Goal: Information Seeking & Learning: Find specific fact

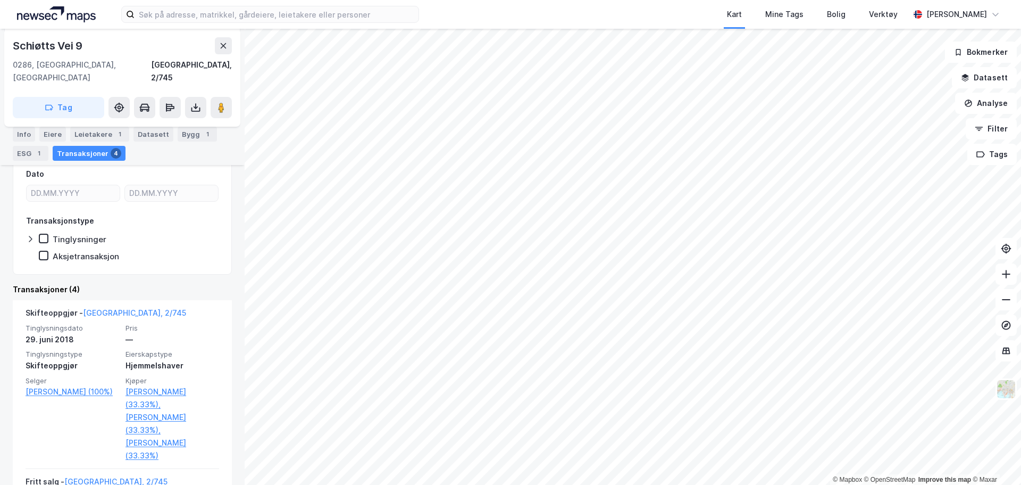
scroll to position [372, 0]
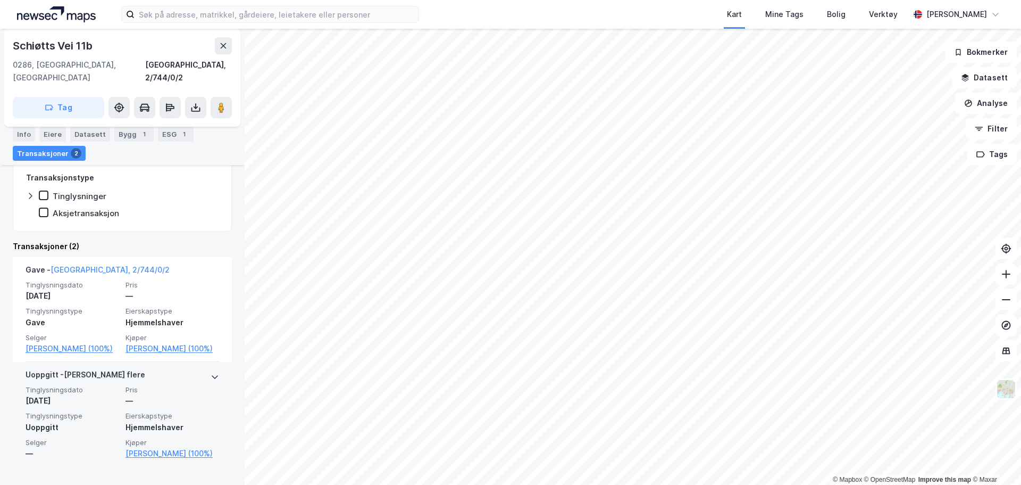
scroll to position [240, 0]
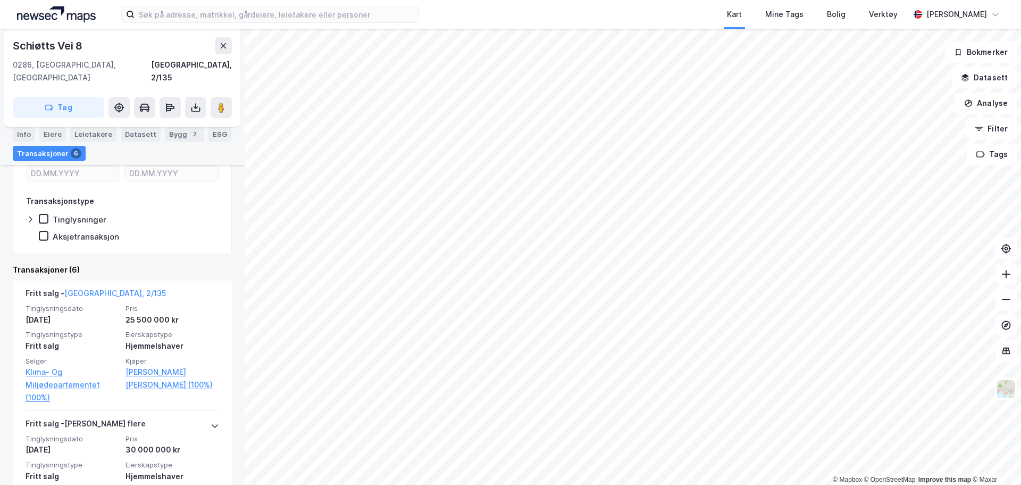
scroll to position [213, 0]
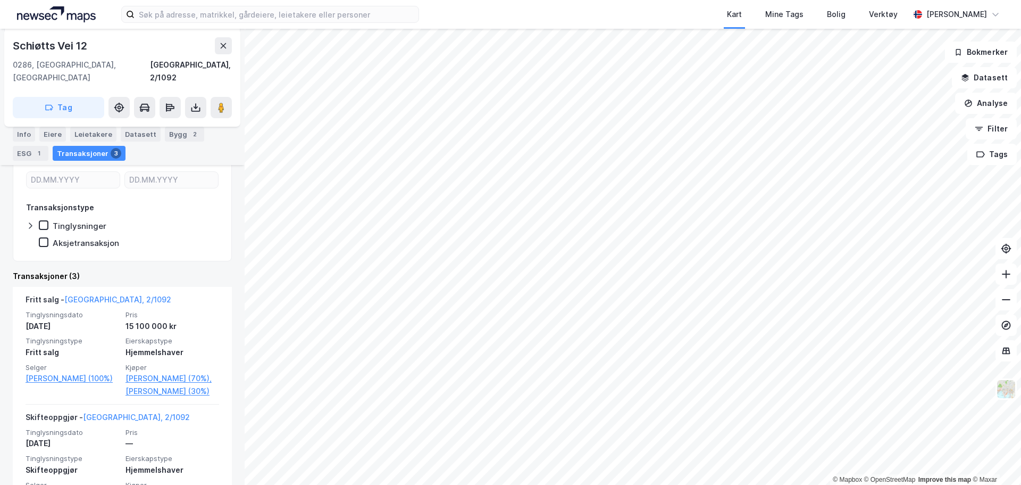
scroll to position [266, 0]
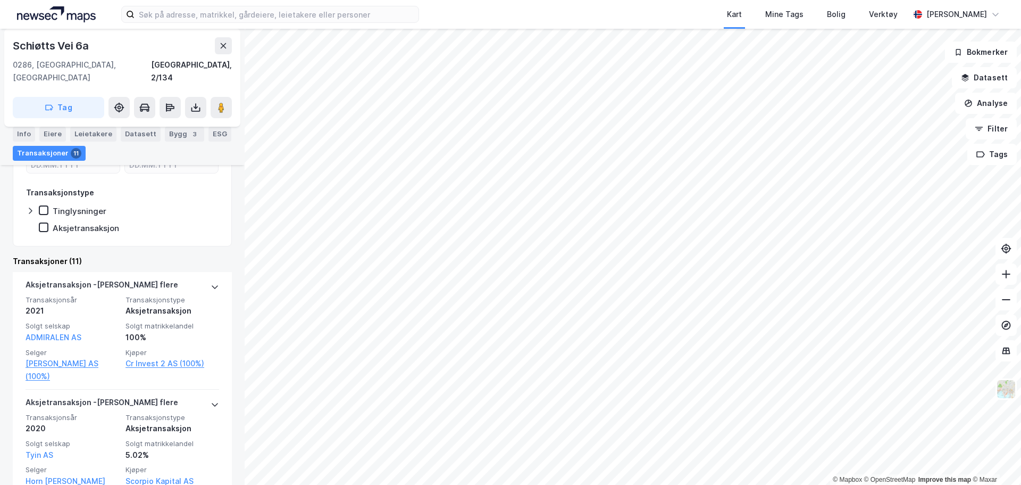
scroll to position [487, 0]
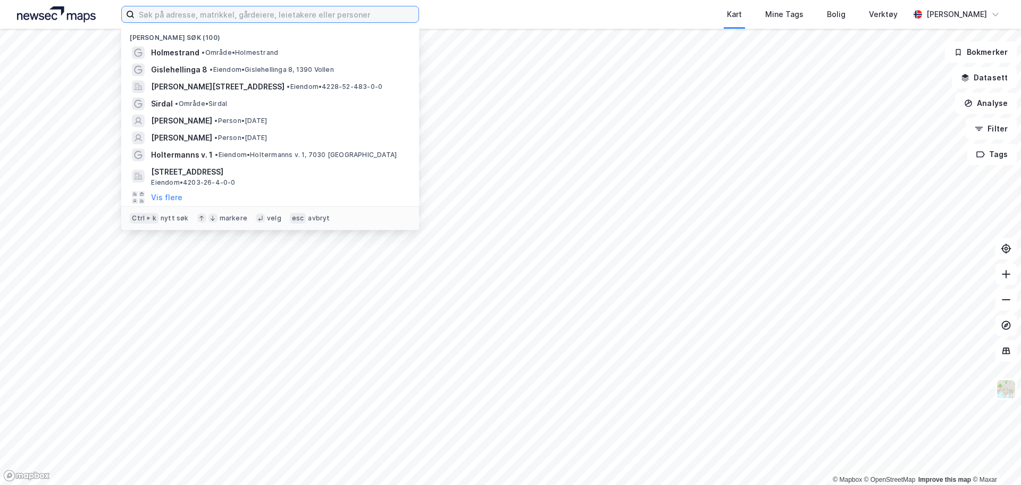
click at [264, 16] on input at bounding box center [277, 14] width 284 height 16
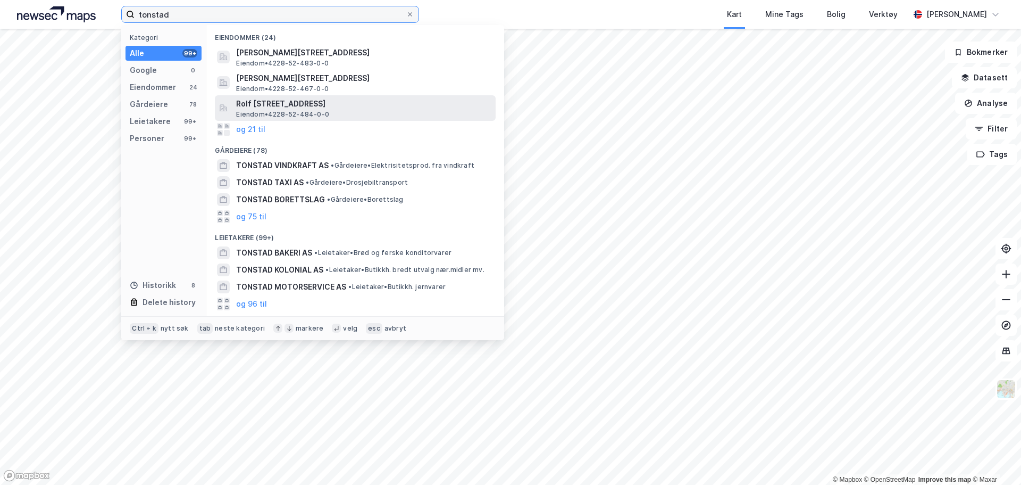
type input "tonstad"
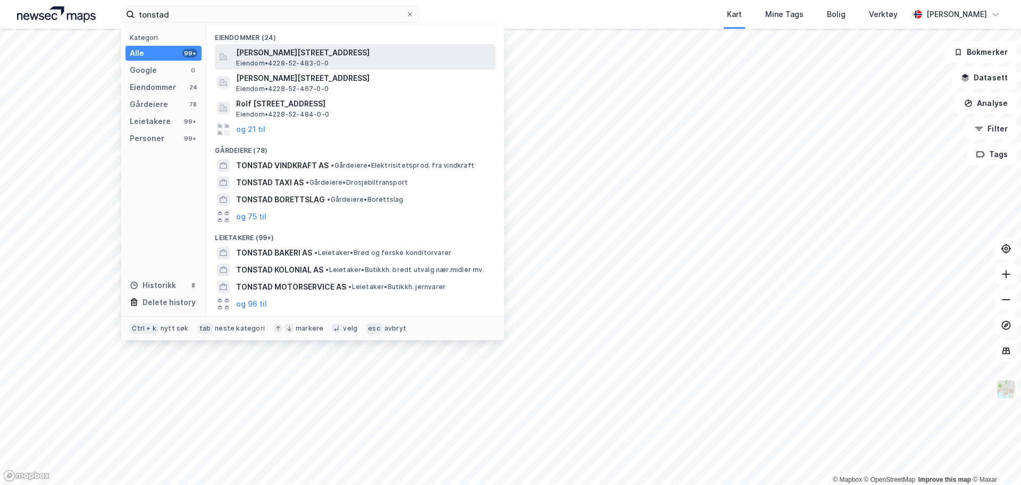
click at [274, 56] on span "[PERSON_NAME][STREET_ADDRESS]" at bounding box center [363, 52] width 255 height 13
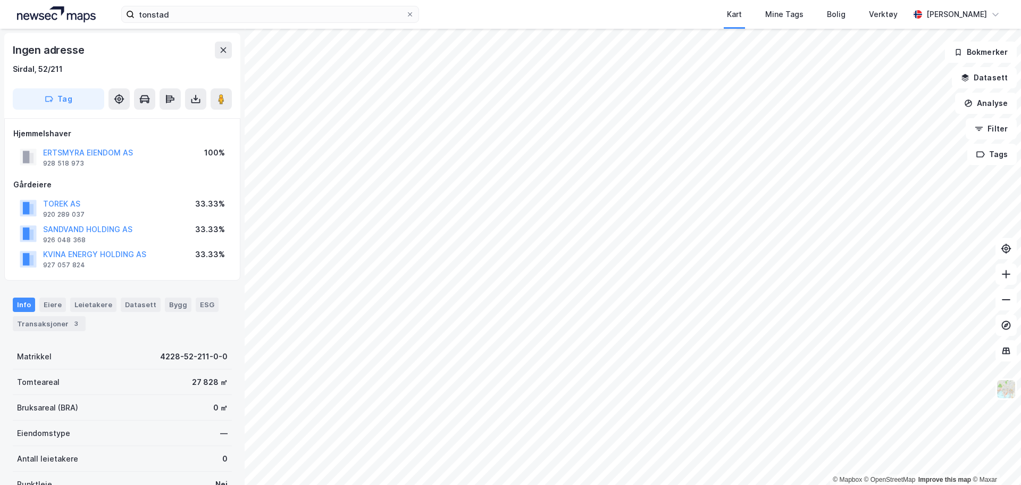
drag, startPoint x: 71, startPoint y: 164, endPoint x: 56, endPoint y: 188, distance: 27.7
click at [56, 188] on div "Gårdeiere" at bounding box center [122, 184] width 218 height 13
drag, startPoint x: 87, startPoint y: 165, endPoint x: 43, endPoint y: 160, distance: 44.5
click at [43, 160] on div "ERTSMYRA EIENDOM AS 928 518 973 100%" at bounding box center [122, 157] width 218 height 26
copy div "928 518 973"
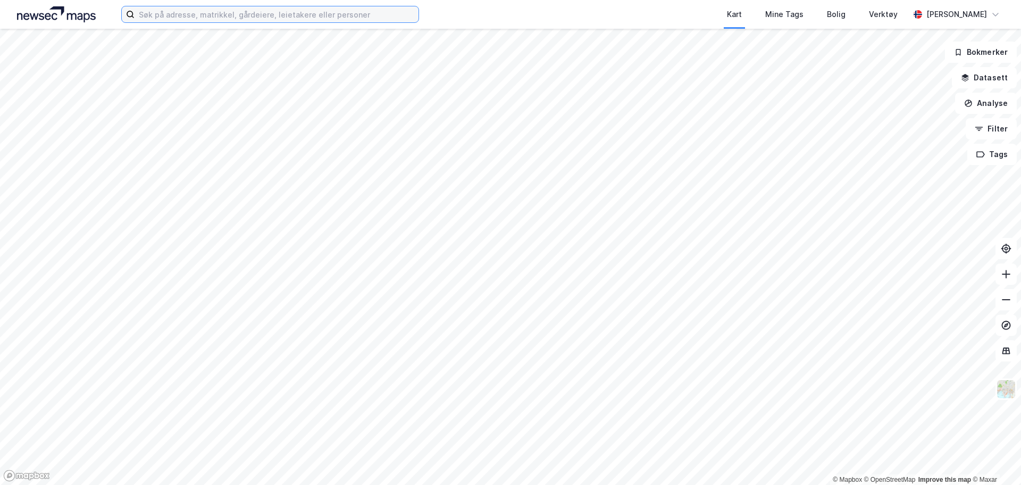
click at [296, 18] on input at bounding box center [277, 14] width 284 height 16
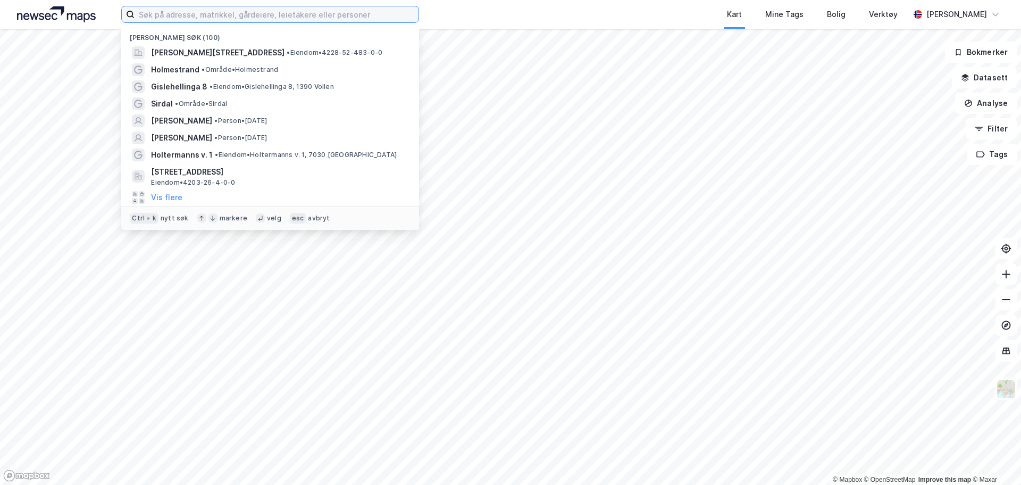
type input "5"
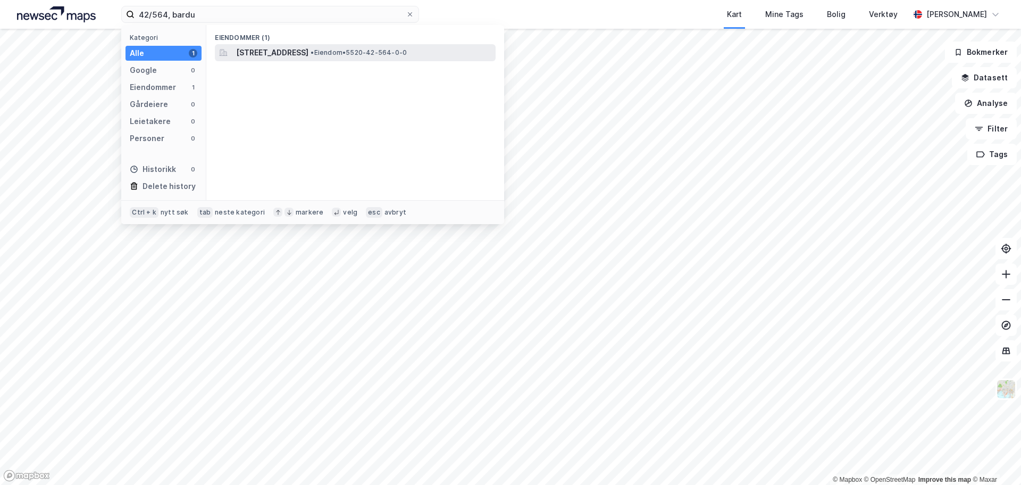
click at [297, 51] on span "Altevannsveien 5, 9360, BARDU, BARDU" at bounding box center [272, 52] width 72 height 13
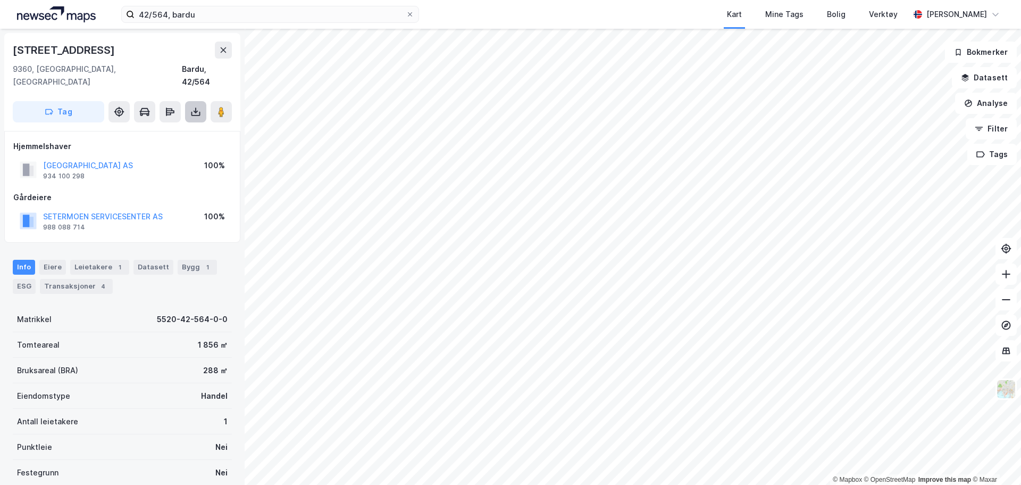
click at [202, 101] on button at bounding box center [195, 111] width 21 height 21
click at [193, 124] on div "Last ned grunnbok" at bounding box center [149, 132] width 113 height 17
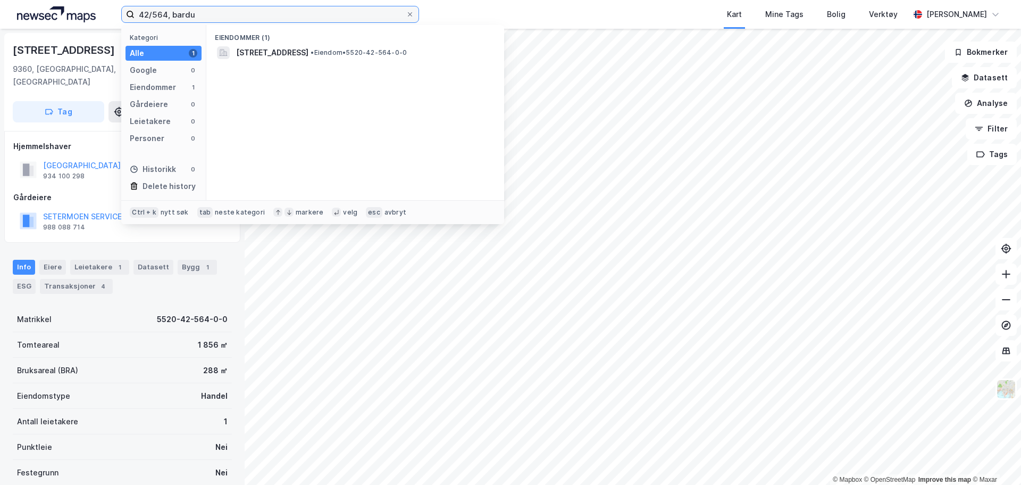
drag, startPoint x: 280, startPoint y: 15, endPoint x: -29, endPoint y: 6, distance: 308.6
click at [0, 6] on html "42/564, bardu Kategori Alle 1 Google 0 Eiendommer 1 Gårdeiere 0 Leietakere 0 Pe…" at bounding box center [510, 242] width 1021 height 485
type input "i"
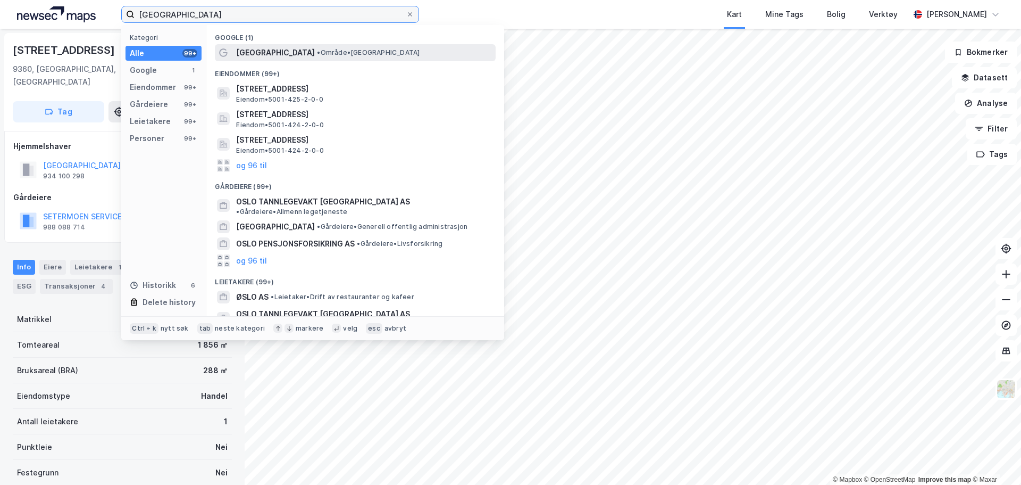
type input "oslo"
click at [254, 46] on div "Oslo • Område • Oslo" at bounding box center [364, 52] width 257 height 13
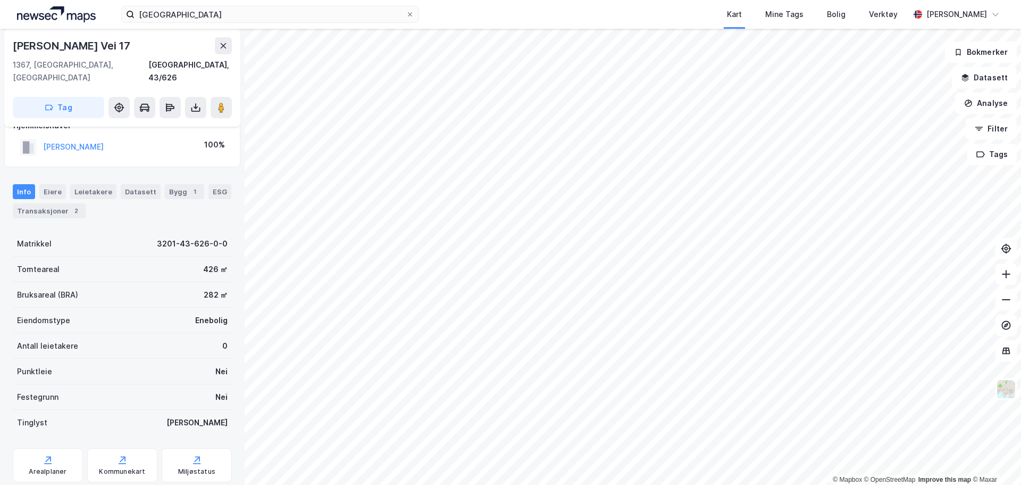
scroll to position [40, 0]
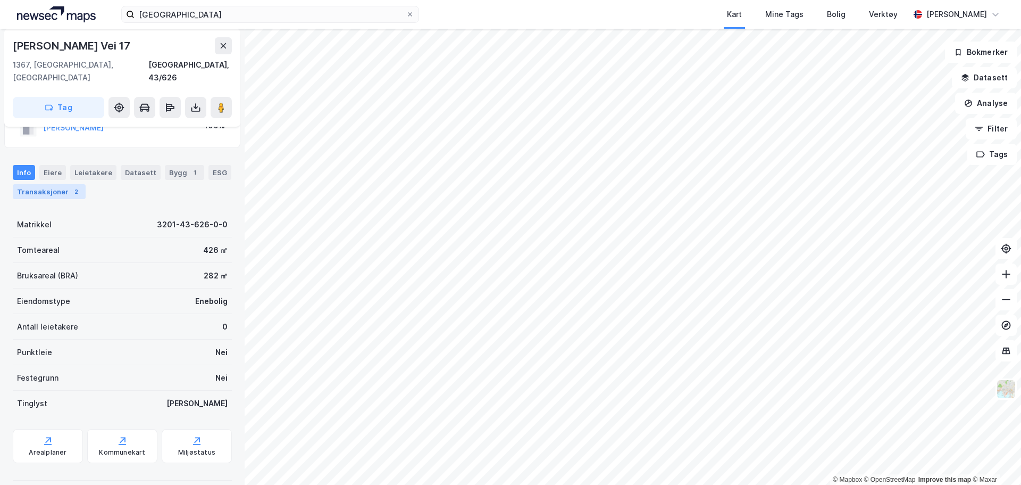
click at [65, 184] on div "Transaksjoner 2" at bounding box center [49, 191] width 73 height 15
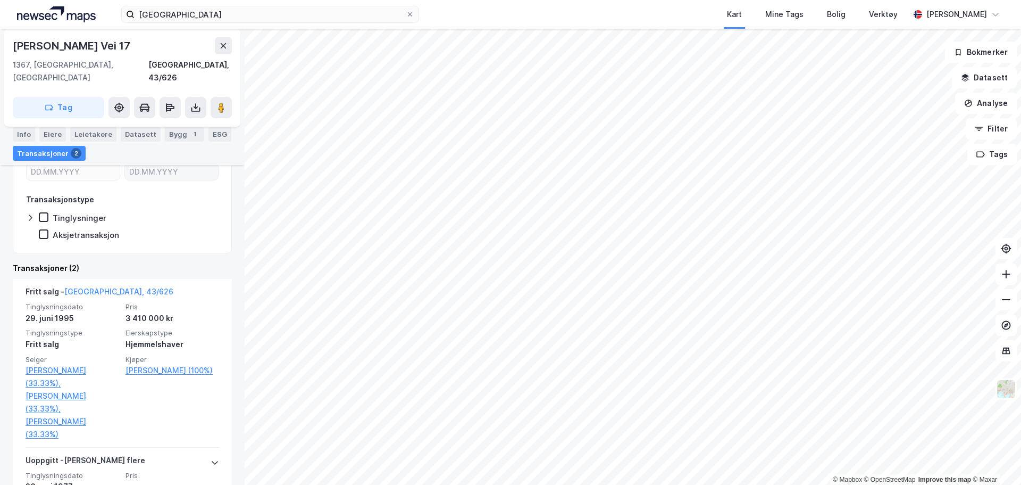
scroll to position [158, 0]
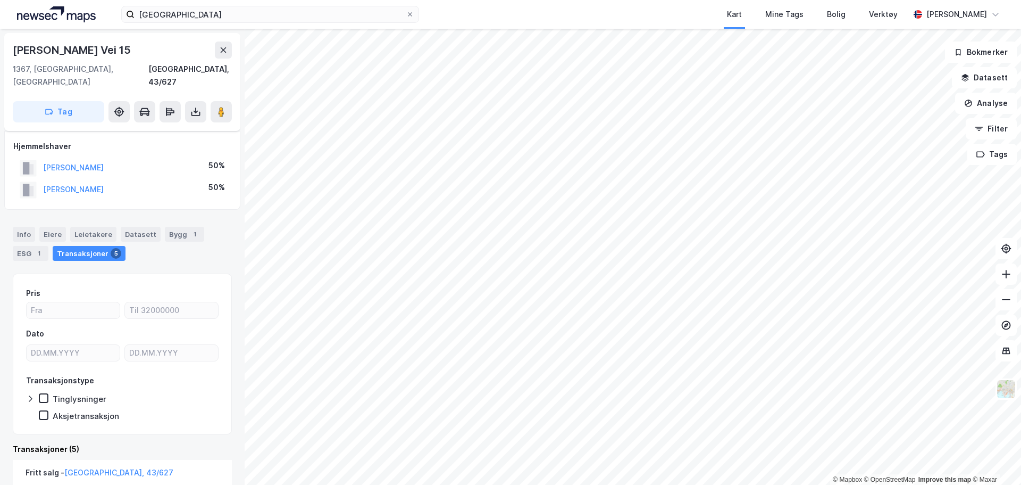
scroll to position [266, 0]
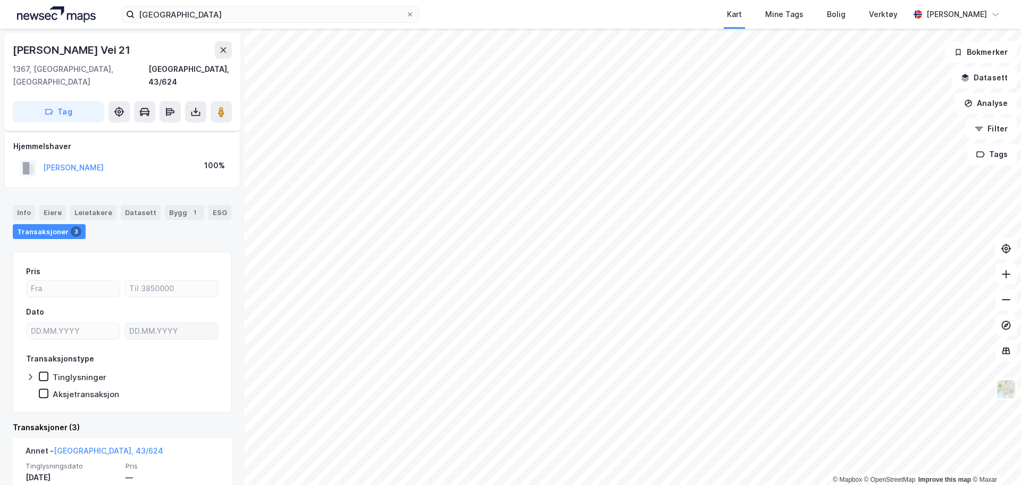
scroll to position [160, 0]
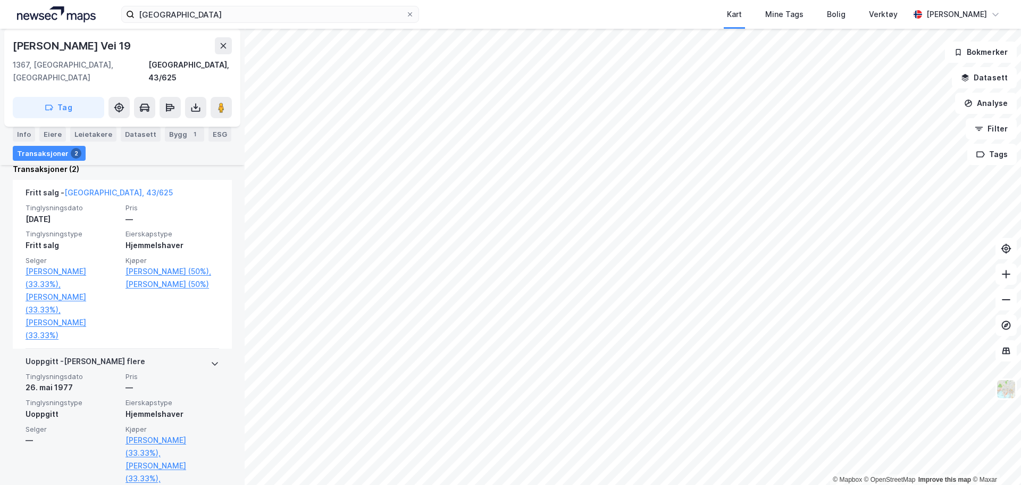
scroll to position [286, 0]
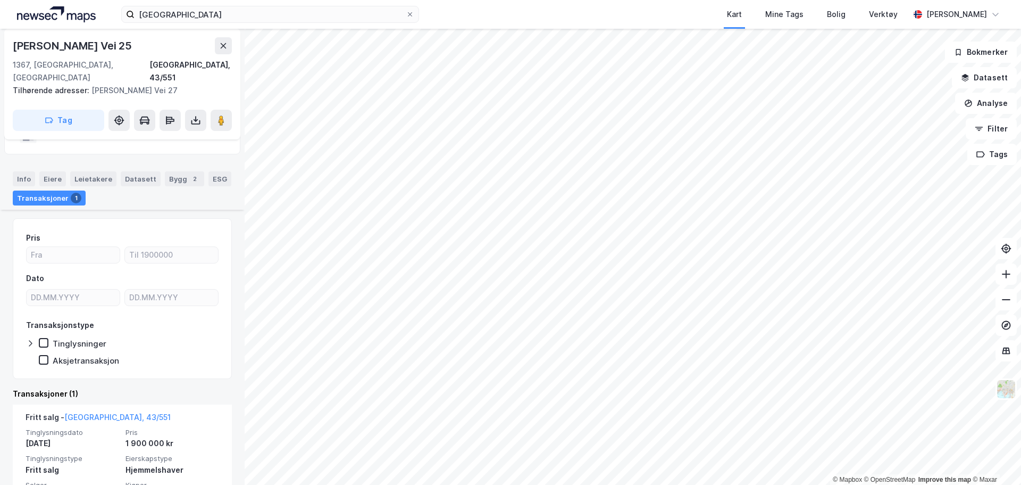
scroll to position [83, 0]
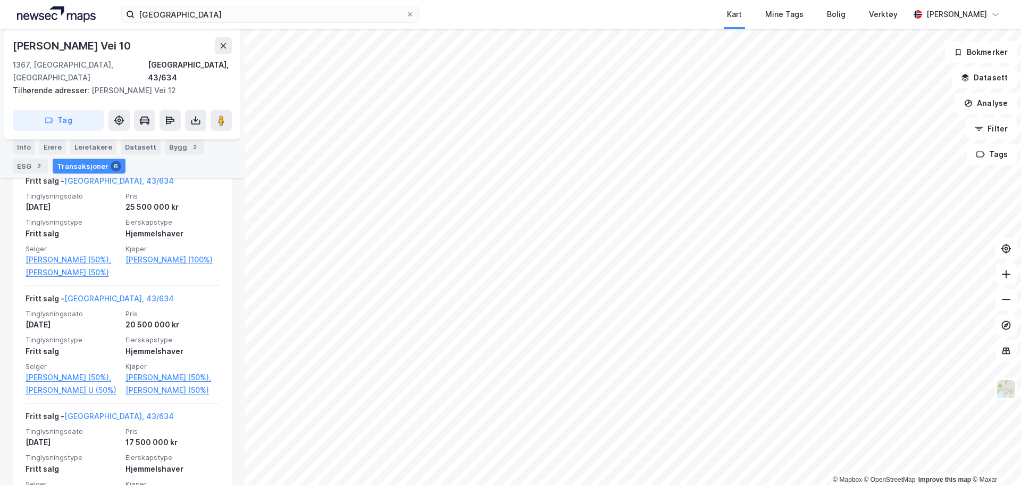
scroll to position [319, 0]
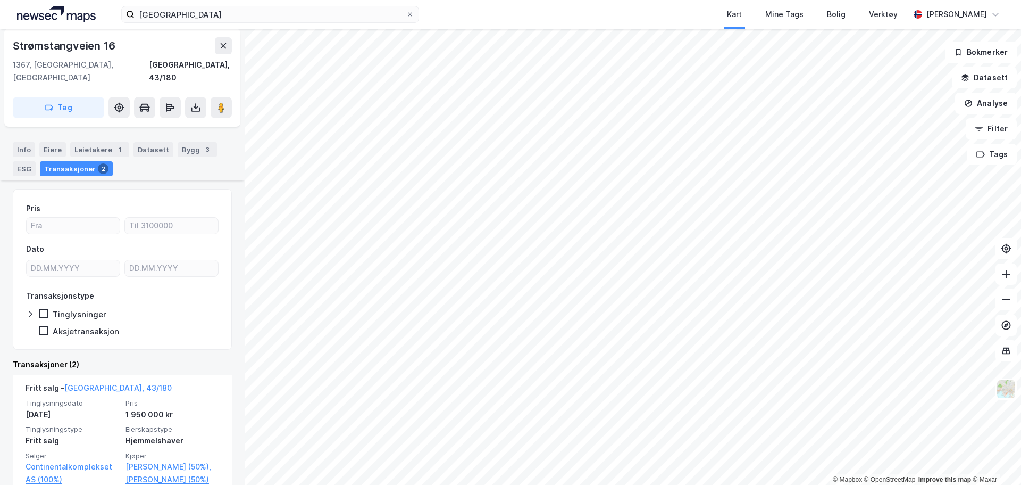
scroll to position [160, 0]
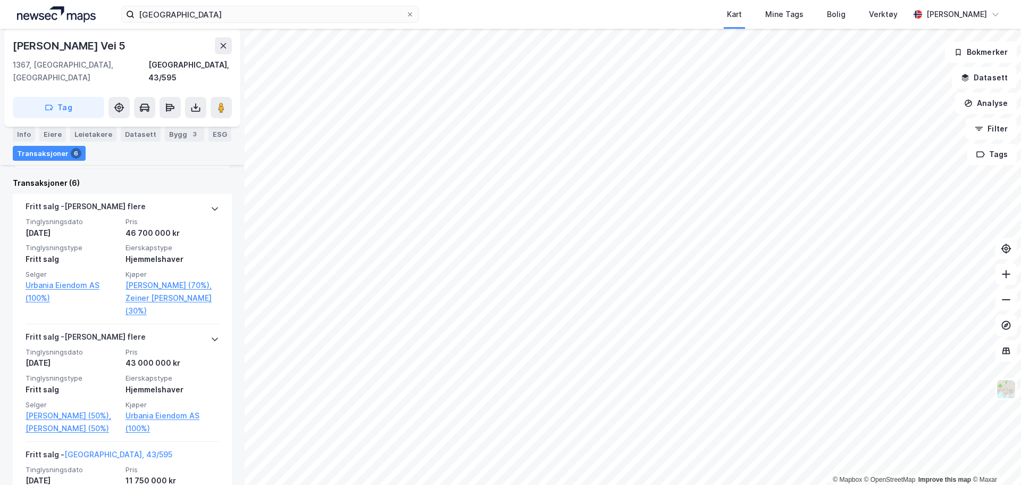
scroll to position [532, 0]
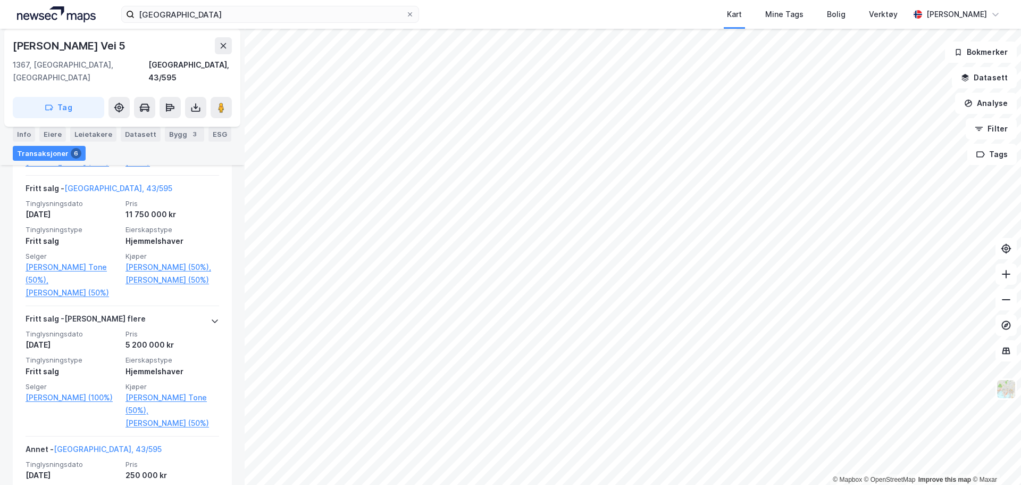
click at [467, 484] on html "oslo Kart Mine Tags Bolig Verktøy Andreas Gustavson © Mapbox © OpenStreetMap Im…" at bounding box center [510, 242] width 1021 height 485
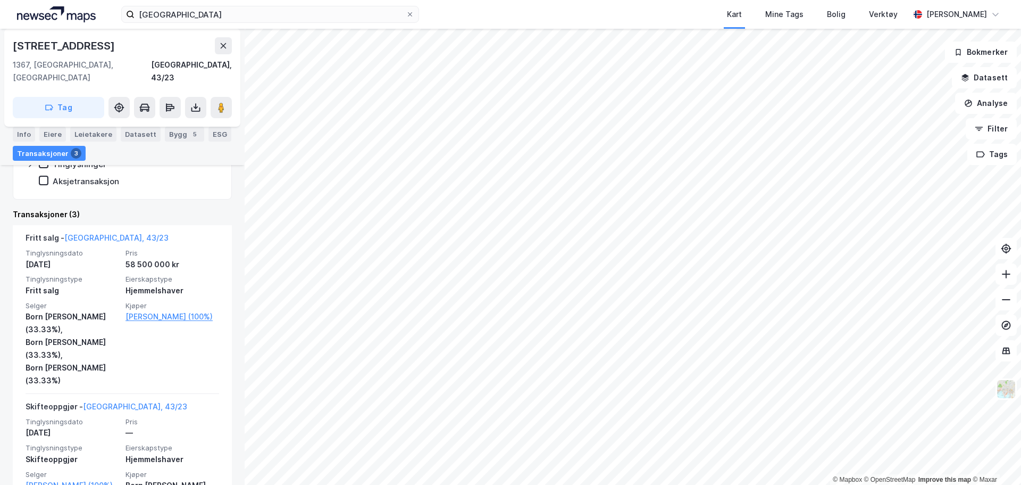
scroll to position [344, 0]
